Goal: Task Accomplishment & Management: Use online tool/utility

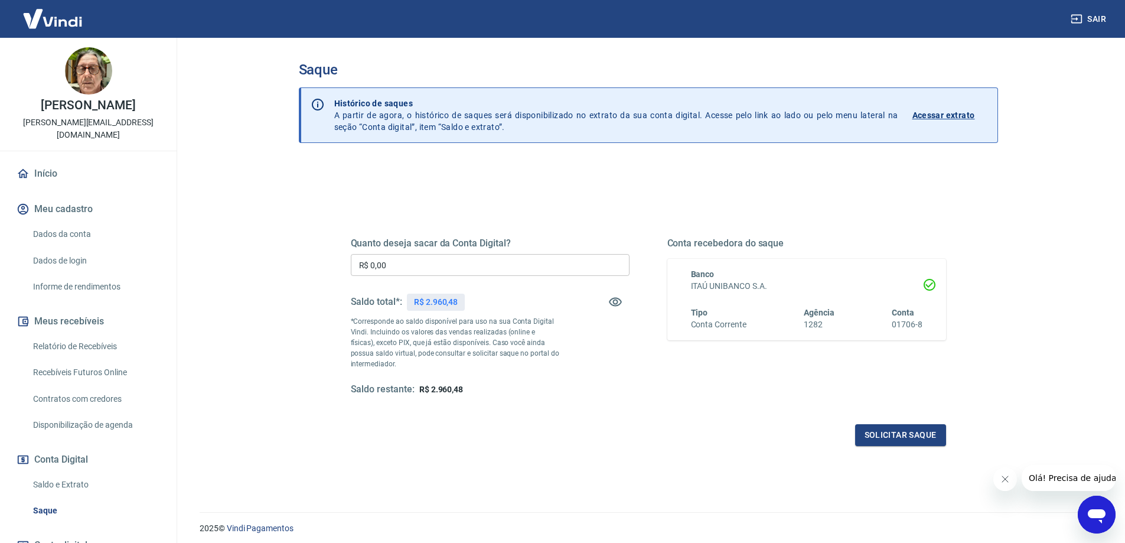
click at [428, 265] on input "R$ 0,00" at bounding box center [490, 265] width 279 height 22
type input "R$ 2.900,00"
click at [880, 427] on button "Solicitar saque" at bounding box center [900, 435] width 91 height 22
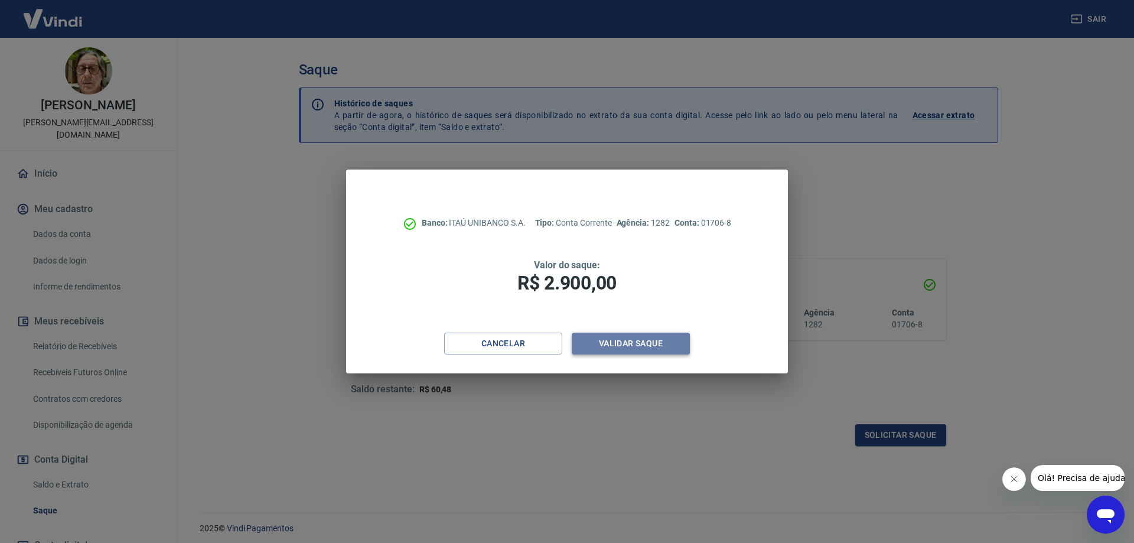
click at [638, 340] on button "Validar saque" at bounding box center [631, 343] width 118 height 22
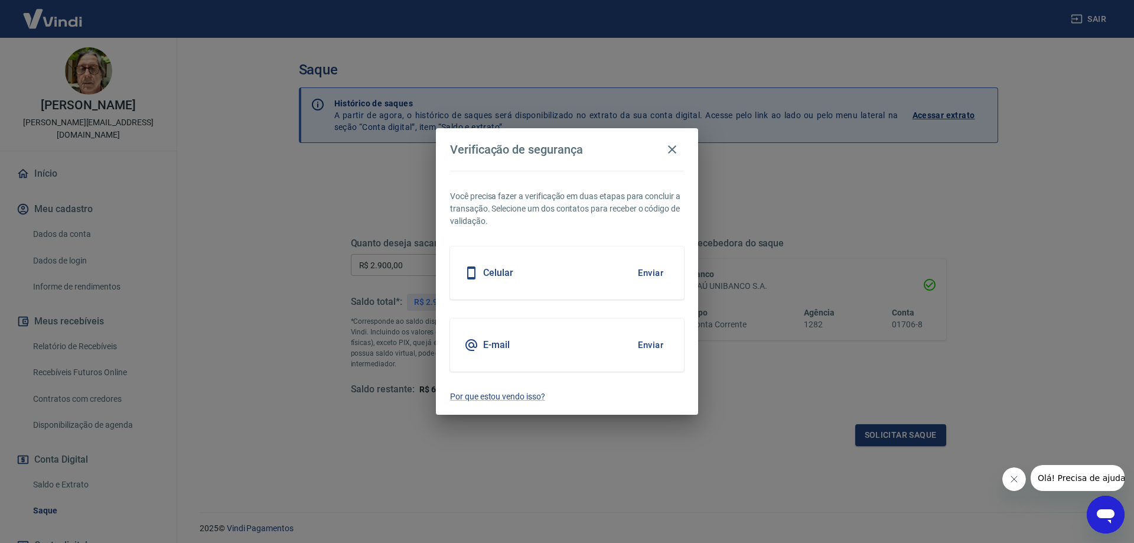
click at [641, 270] on button "Enviar" at bounding box center [650, 272] width 38 height 25
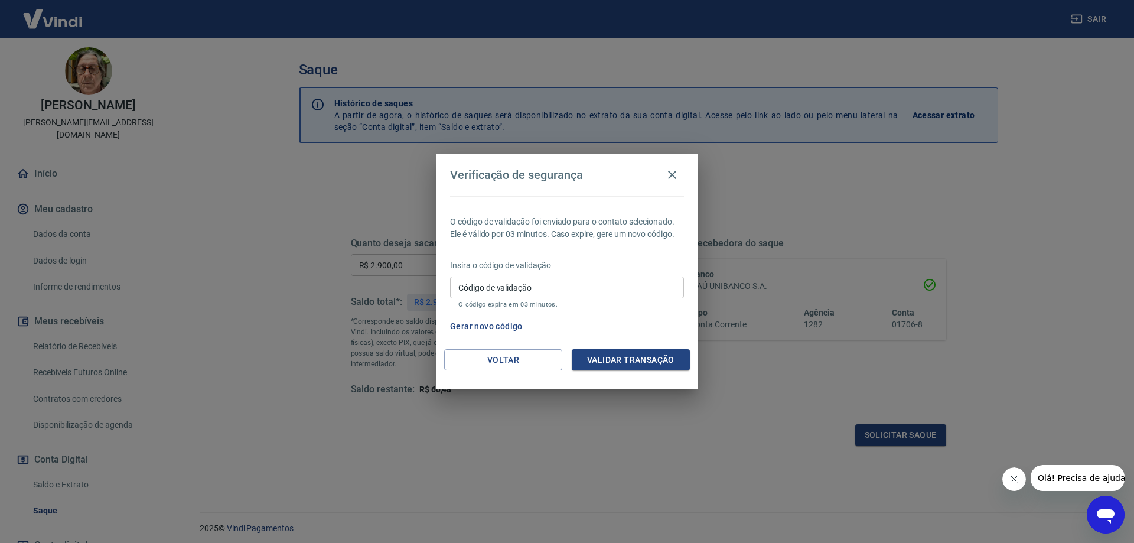
click at [614, 291] on input "Código de validação" at bounding box center [567, 287] width 234 height 22
type input "359448"
click at [634, 351] on button "Validar transação" at bounding box center [631, 360] width 118 height 22
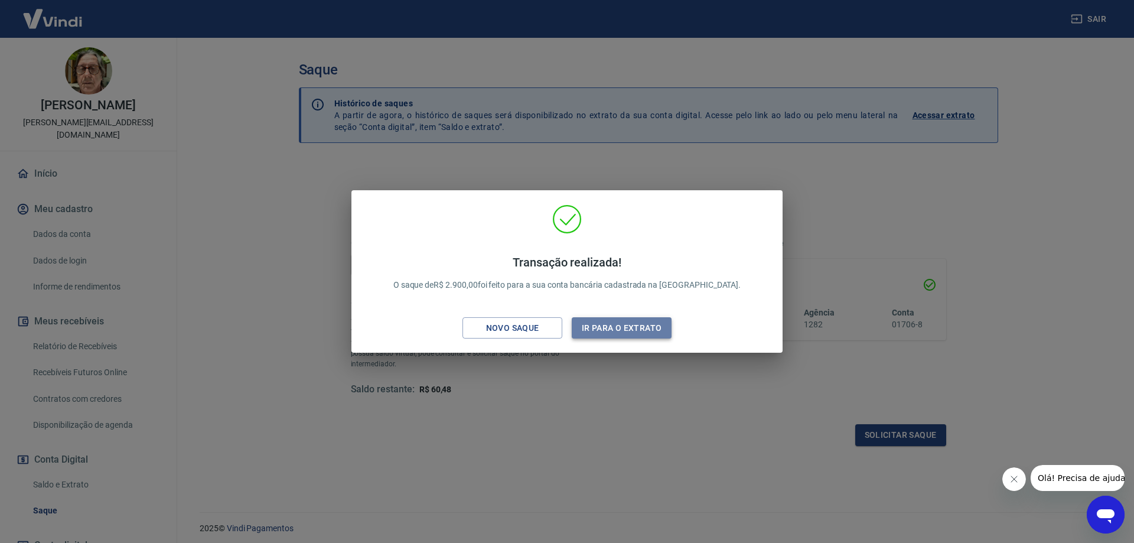
click at [621, 325] on button "Ir para o extrato" at bounding box center [622, 328] width 100 height 22
